Goal: Information Seeking & Learning: Compare options

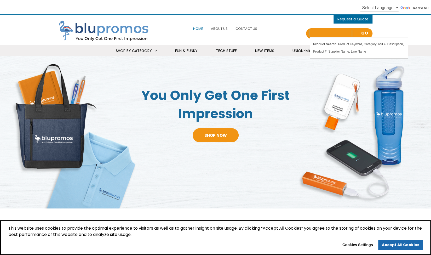
click at [314, 33] on input "Search all Products" at bounding box center [331, 33] width 42 height 7
type input "charging"
click at [363, 35] on link "Go" at bounding box center [364, 34] width 9 height 8
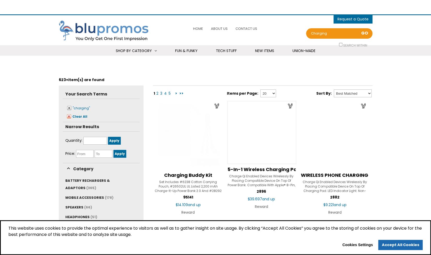
select select "Language Translate Widget"
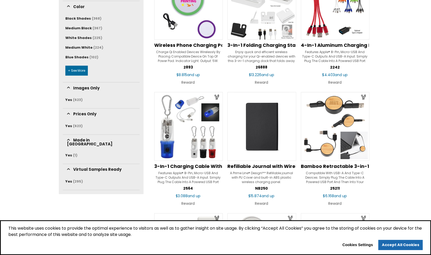
scroll to position [235, 0]
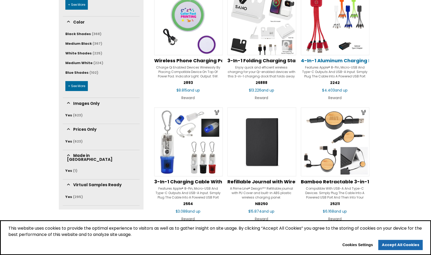
click at [331, 59] on span "4-In-1 Aluminum Charging Buddy" at bounding box center [342, 60] width 83 height 7
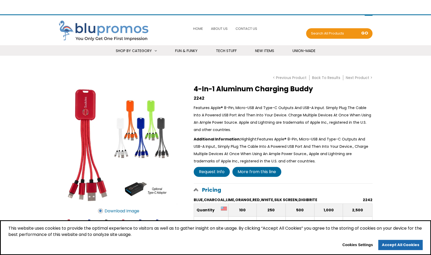
select select "Language Translate Widget"
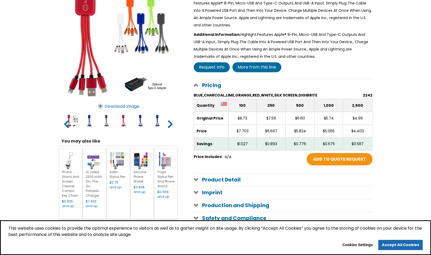
scroll to position [183, 0]
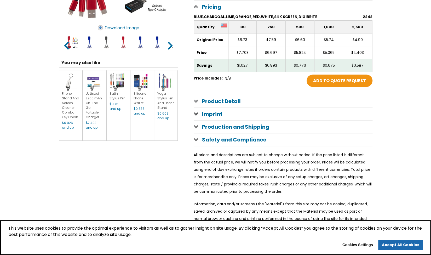
click at [197, 113] on span at bounding box center [196, 114] width 4 height 4
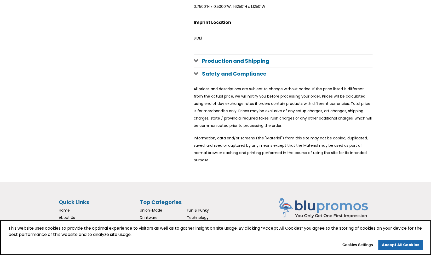
scroll to position [733, 0]
click at [154, 208] on span "Union-Made" at bounding box center [151, 209] width 23 height 5
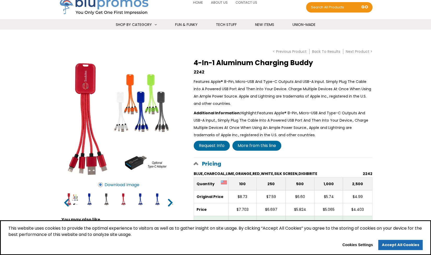
scroll to position [0, 0]
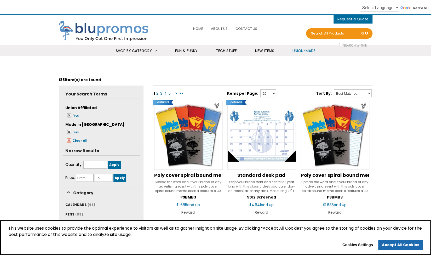
click at [70, 132] on span at bounding box center [69, 132] width 4 height 4
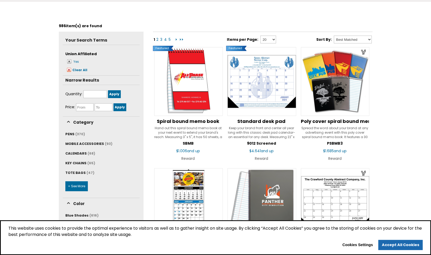
scroll to position [78, 0]
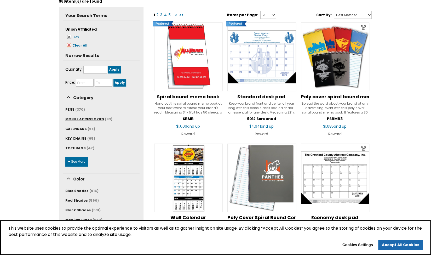
click at [80, 120] on span "MOBILE ACCESSORIES" at bounding box center [84, 119] width 39 height 5
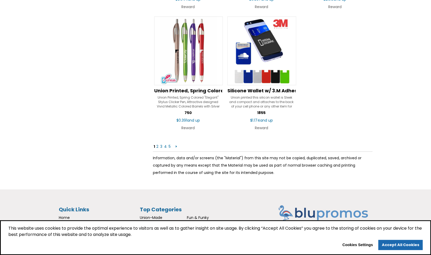
scroll to position [811, 0]
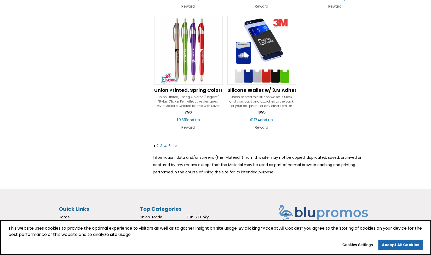
click at [156, 145] on link "2" at bounding box center [157, 145] width 3 height 5
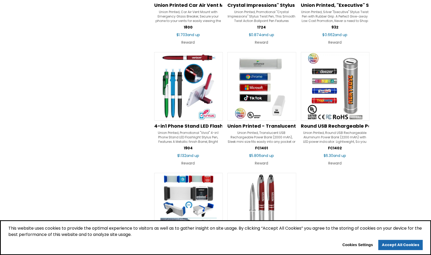
scroll to position [785, 0]
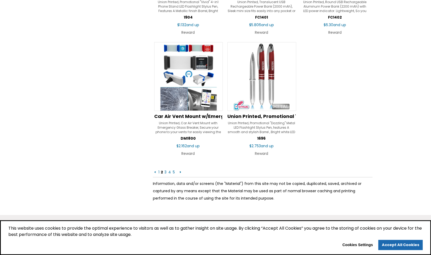
click at [164, 171] on link "3" at bounding box center [165, 172] width 3 height 5
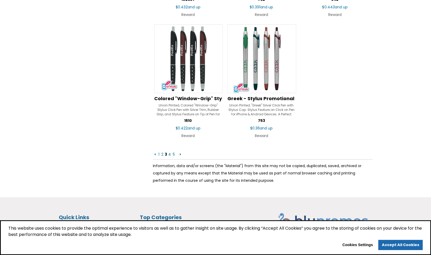
scroll to position [837, 0]
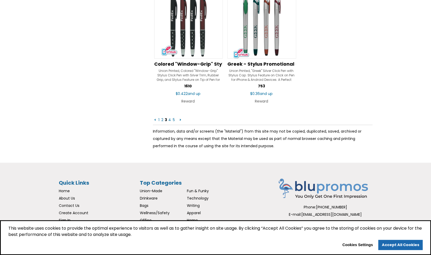
click at [168, 118] on link "4" at bounding box center [170, 119] width 4 height 5
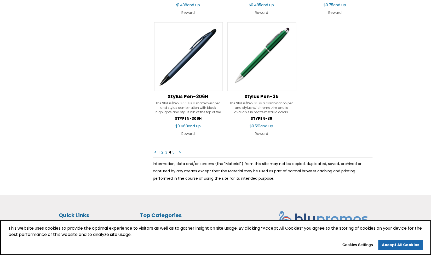
scroll to position [837, 0]
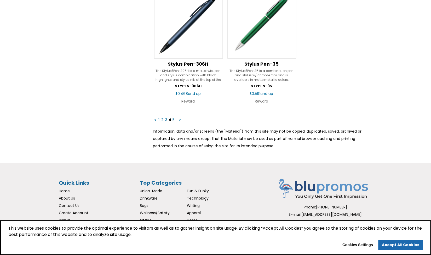
click at [174, 120] on link "5" at bounding box center [173, 119] width 3 height 5
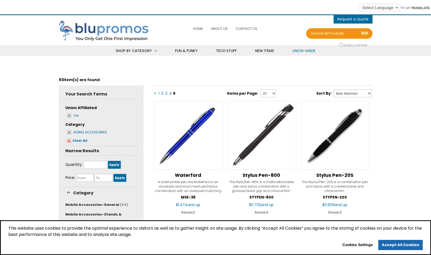
click at [311, 49] on span "Union-Made" at bounding box center [304, 50] width 23 height 5
